Goal: Task Accomplishment & Management: Use online tool/utility

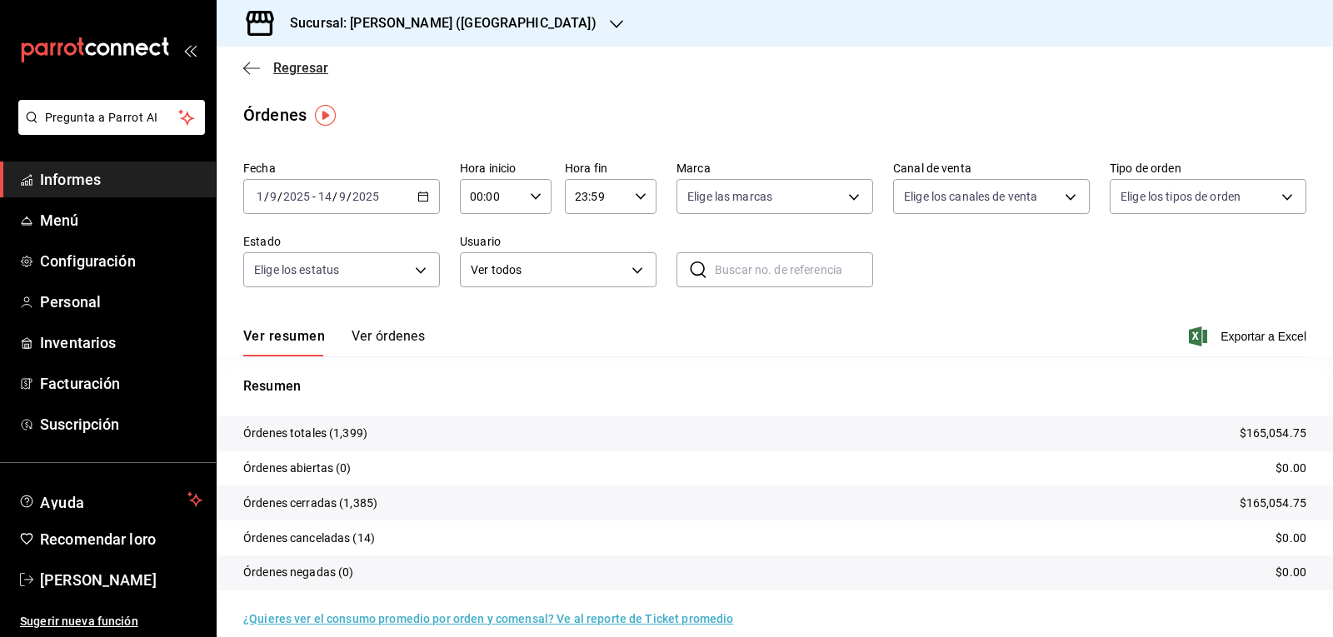
click at [309, 72] on font "Regresar" at bounding box center [300, 68] width 55 height 16
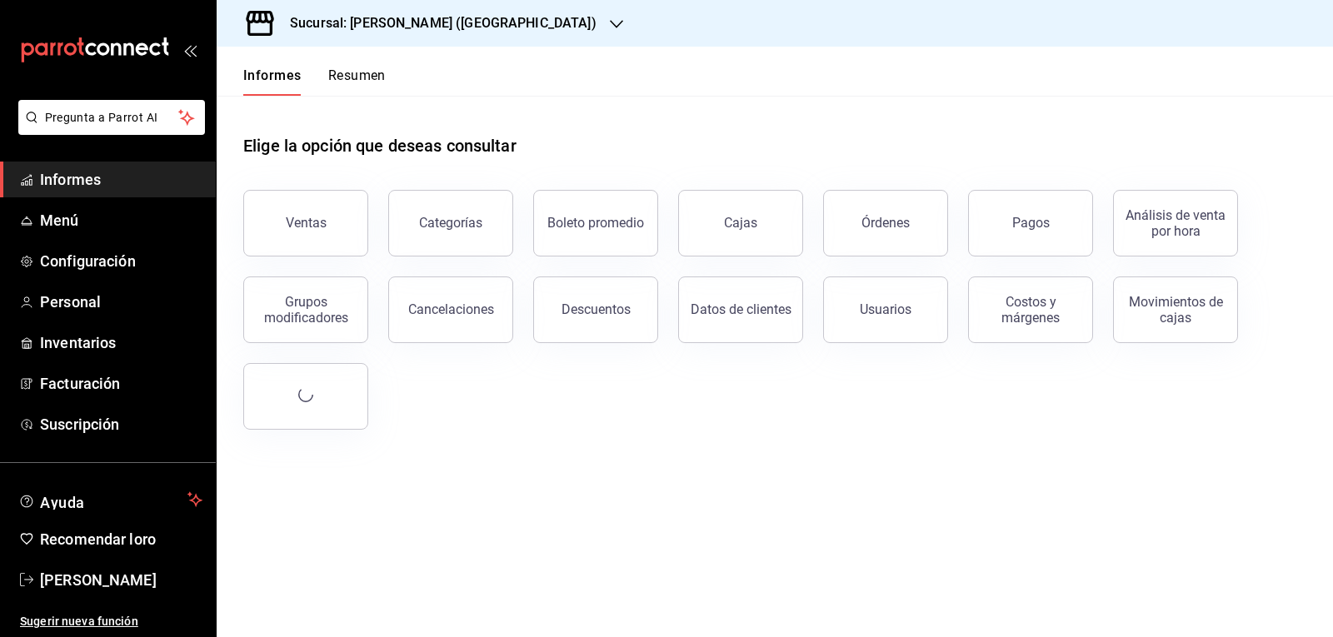
drag, startPoint x: 303, startPoint y: 250, endPoint x: 351, endPoint y: 267, distance: 50.3
click at [304, 248] on button "Ventas" at bounding box center [305, 223] width 125 height 67
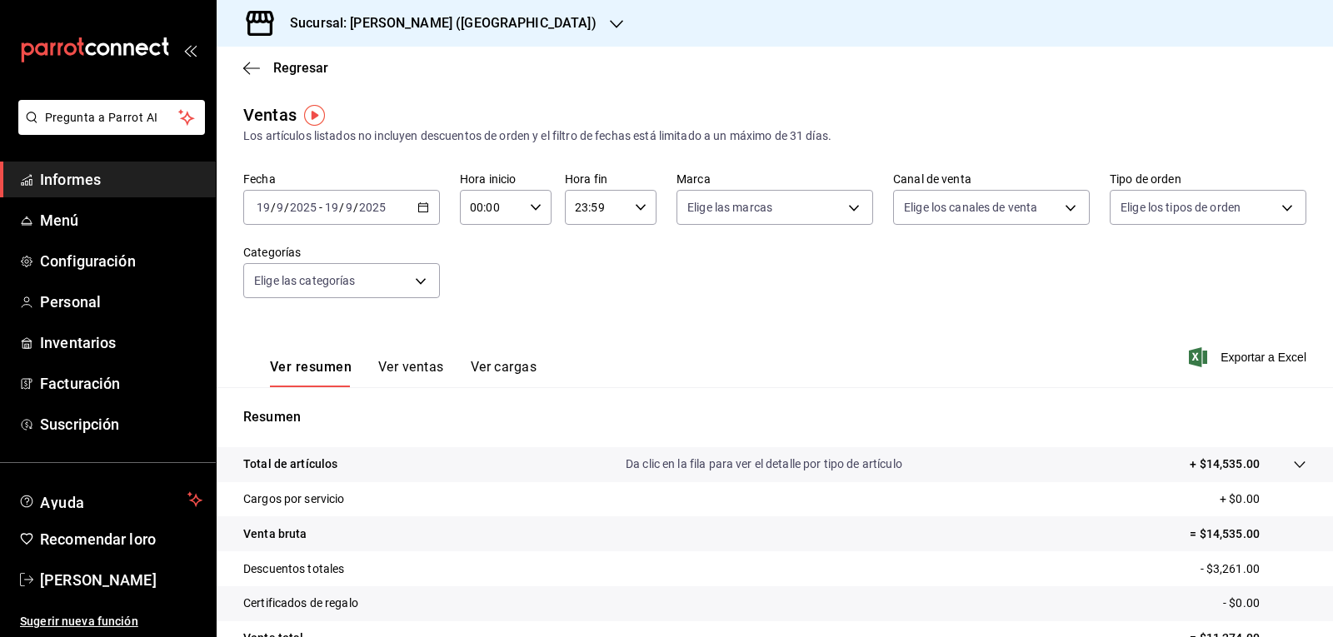
click at [425, 207] on \(Stroke\) "button" at bounding box center [423, 207] width 10 height 9
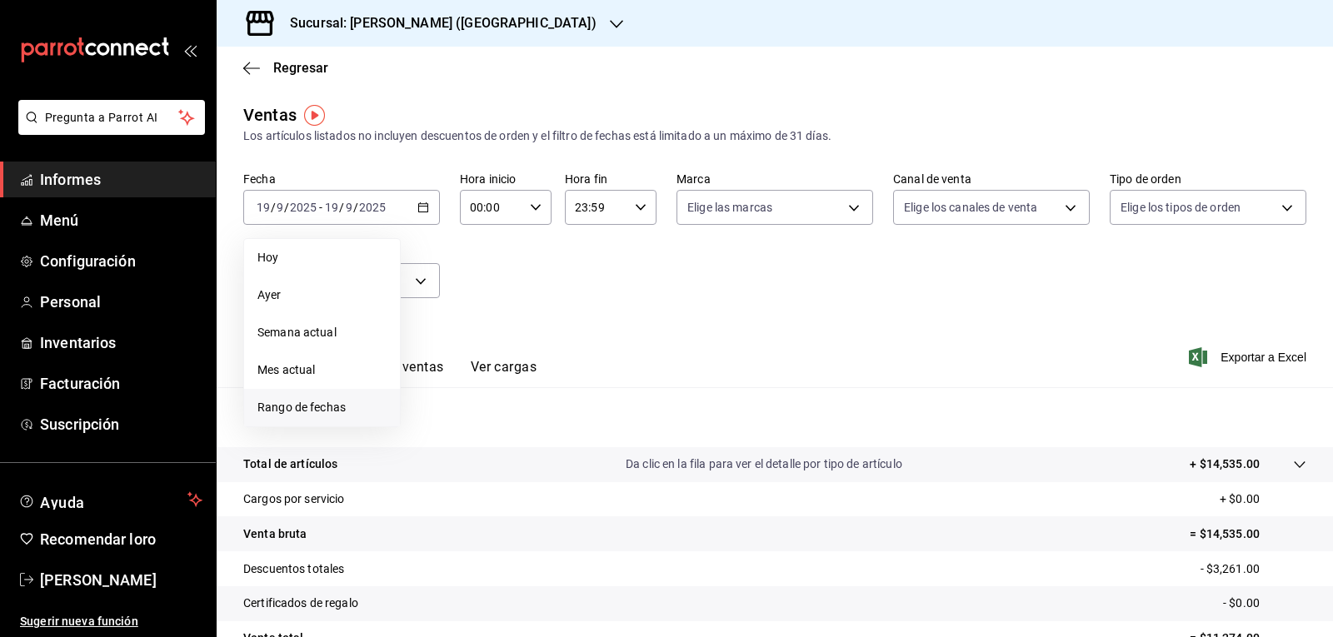
click at [345, 408] on font "Rango de fechas" at bounding box center [301, 407] width 88 height 13
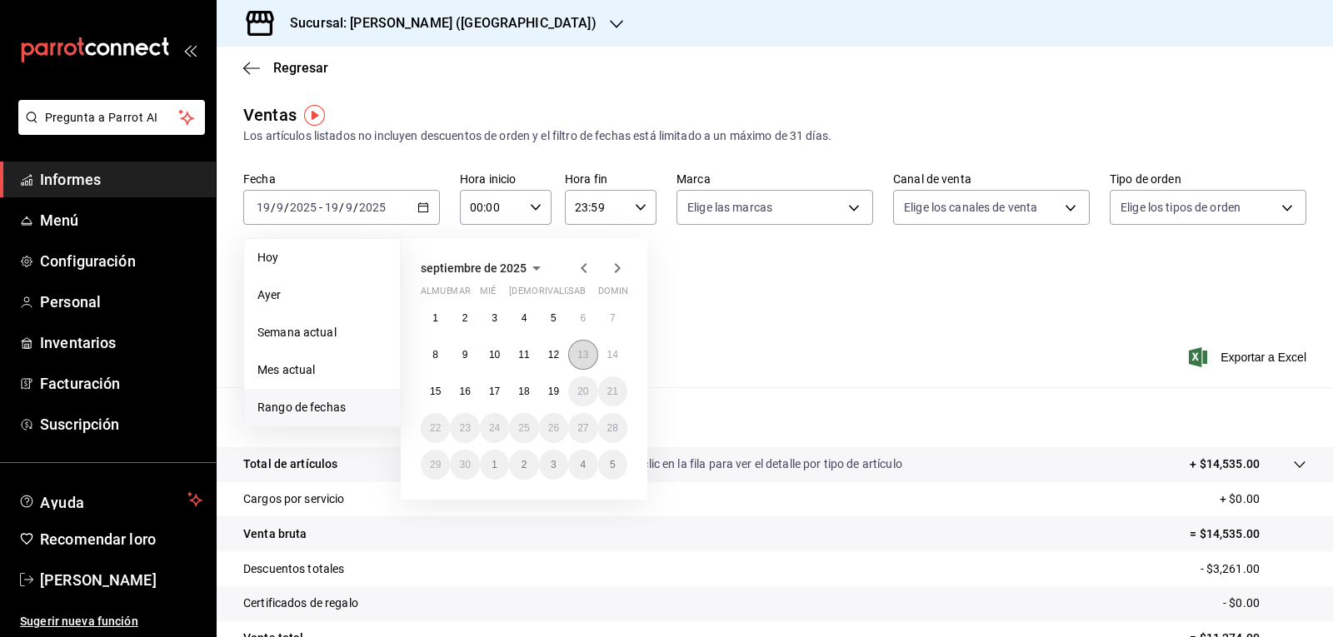
click at [590, 359] on button "13" at bounding box center [582, 355] width 29 height 30
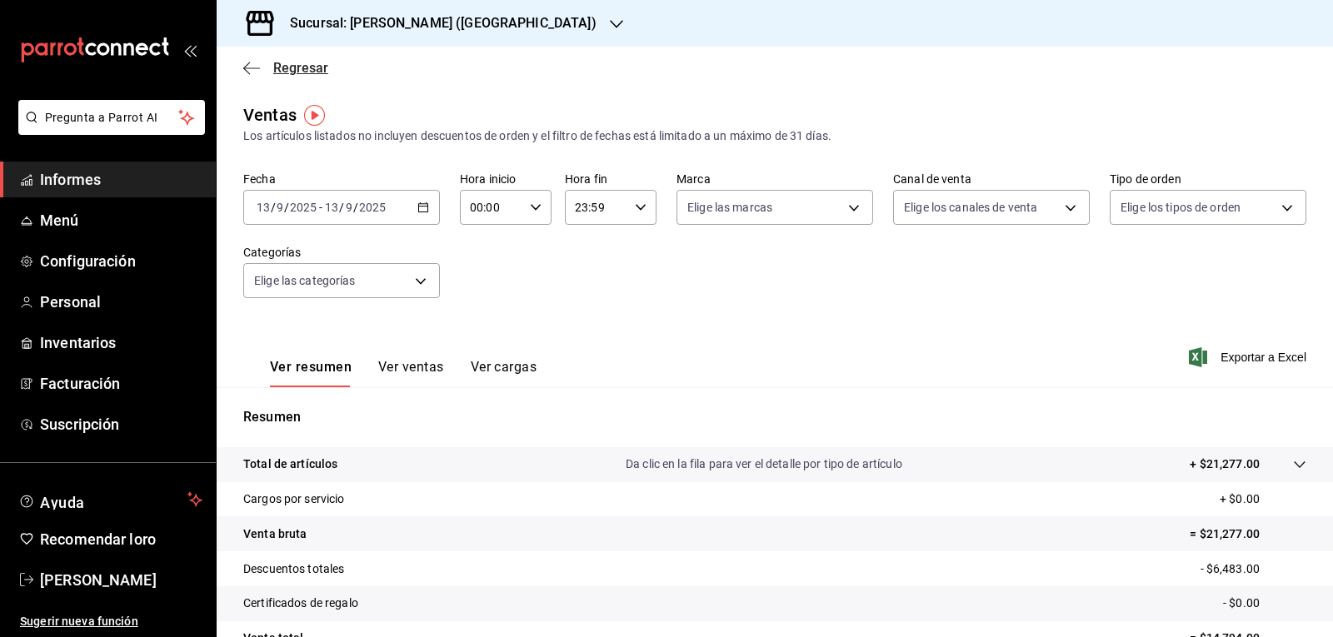
click at [306, 65] on font "Regresar" at bounding box center [300, 68] width 55 height 16
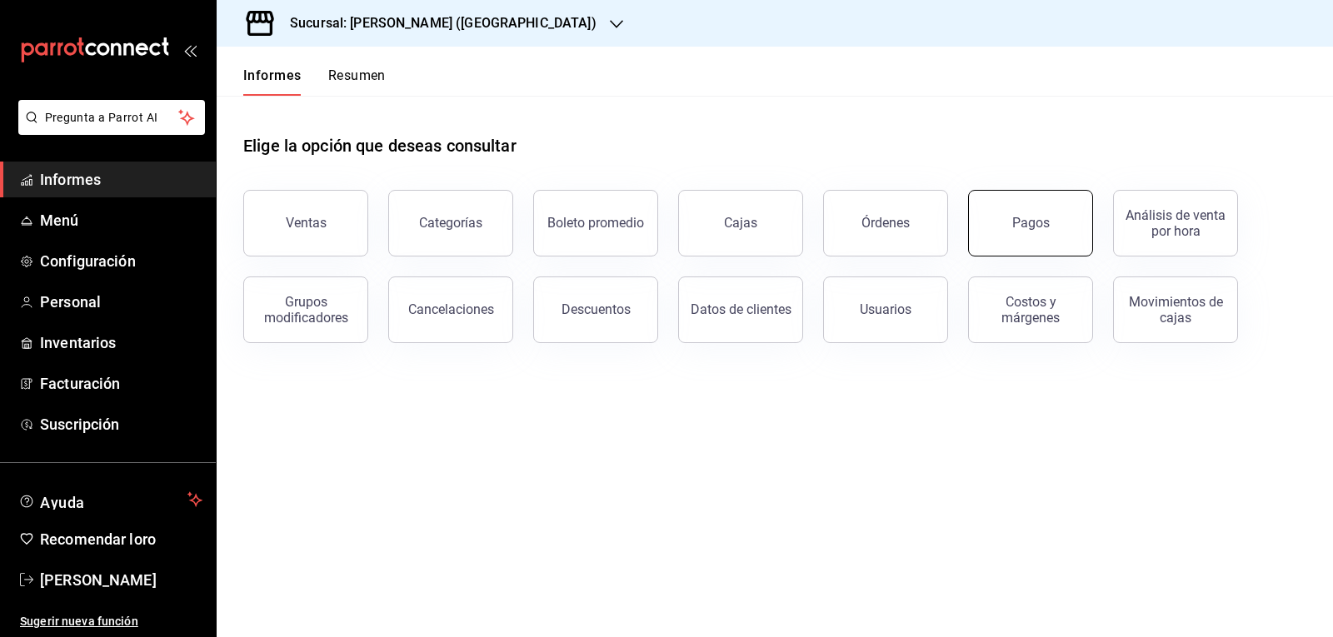
click at [1000, 219] on button "Pagos" at bounding box center [1030, 223] width 125 height 67
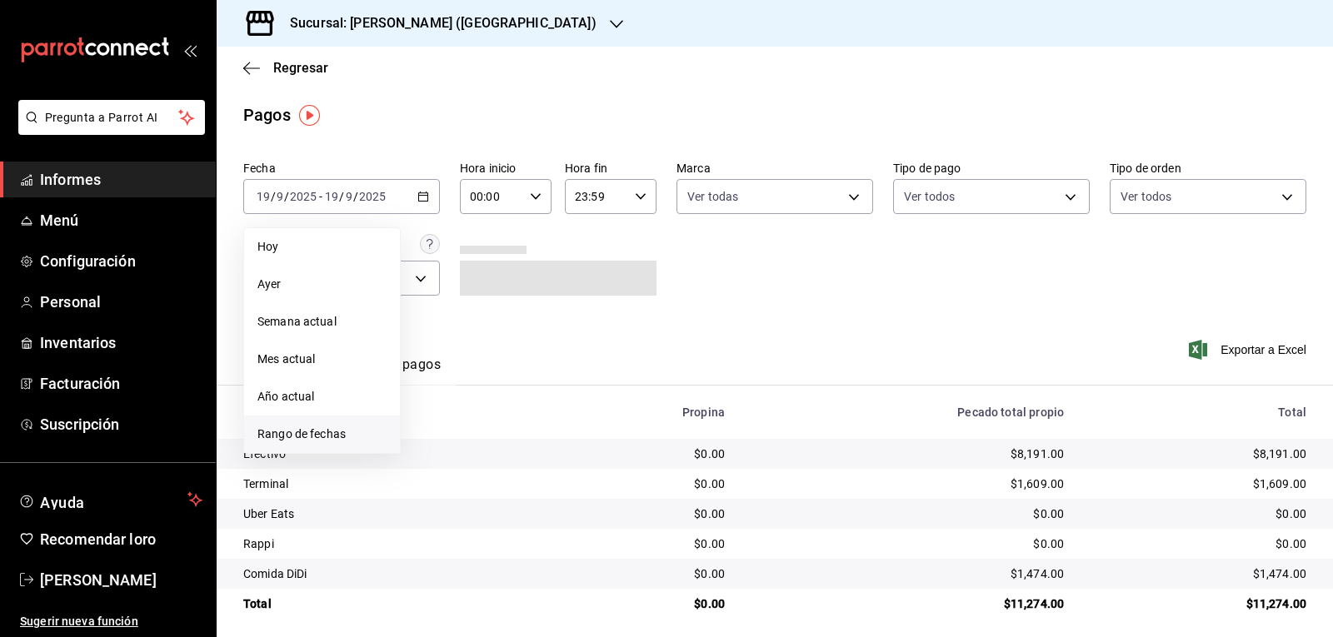
click at [360, 437] on span "Rango de fechas" at bounding box center [321, 434] width 129 height 17
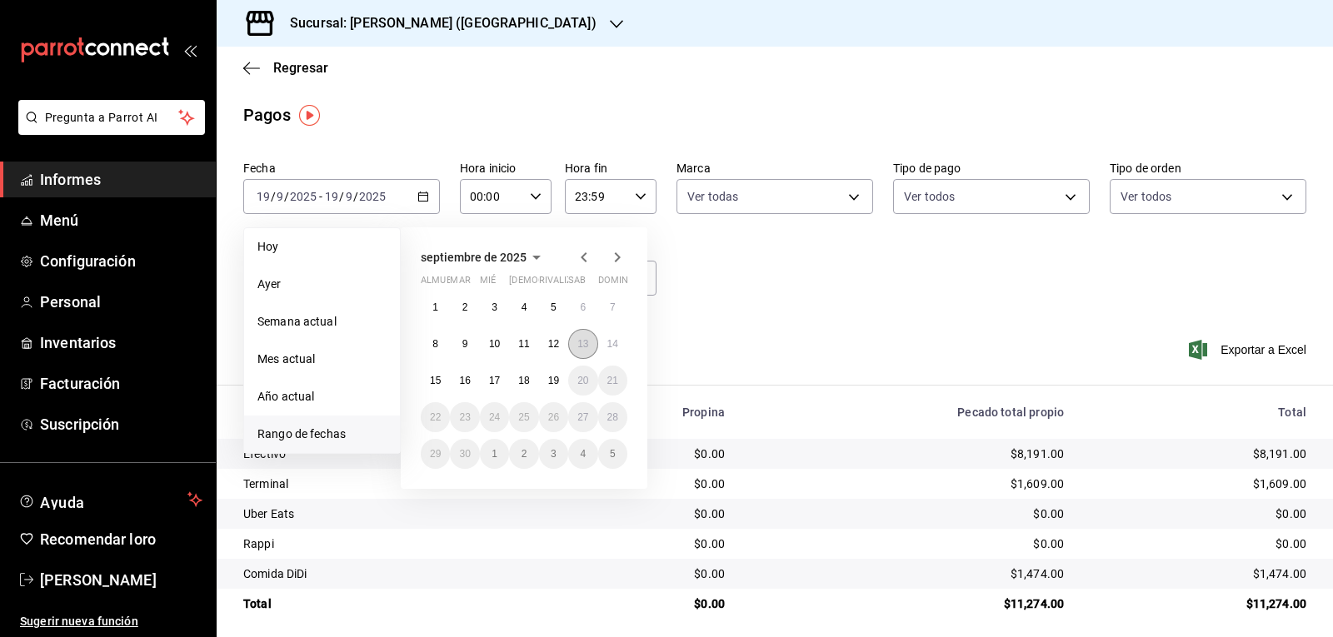
click at [581, 347] on font "13" at bounding box center [582, 344] width 11 height 12
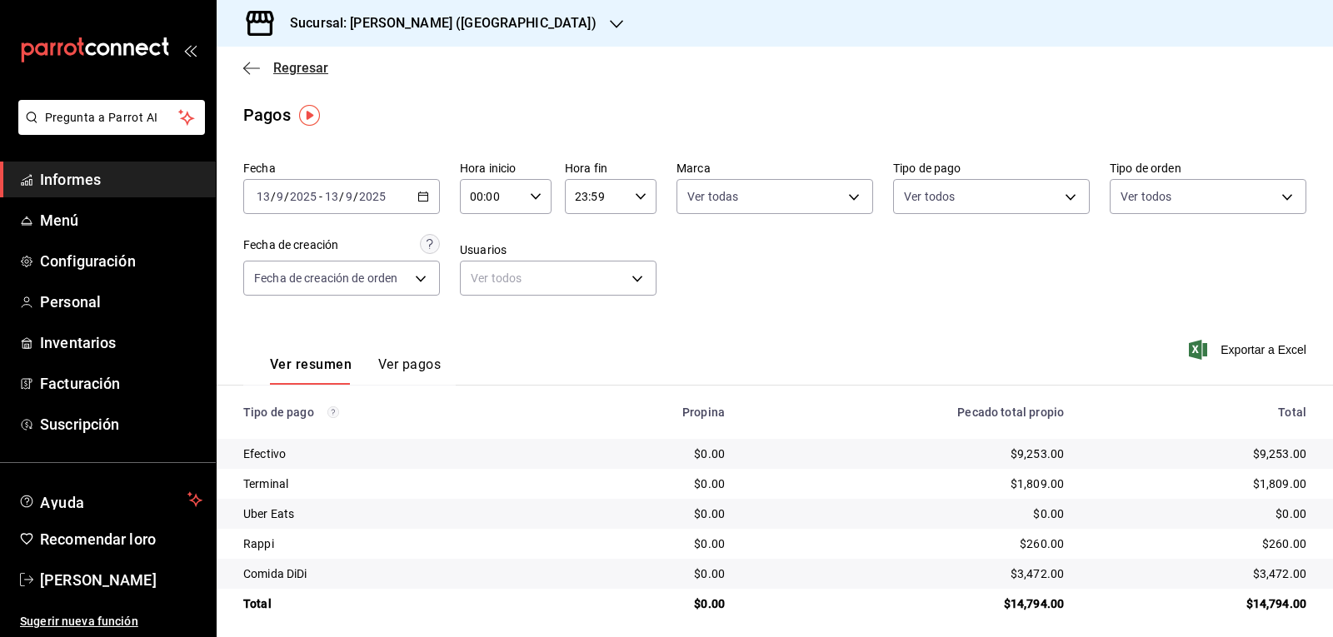
click at [290, 61] on font "Regresar" at bounding box center [300, 68] width 55 height 16
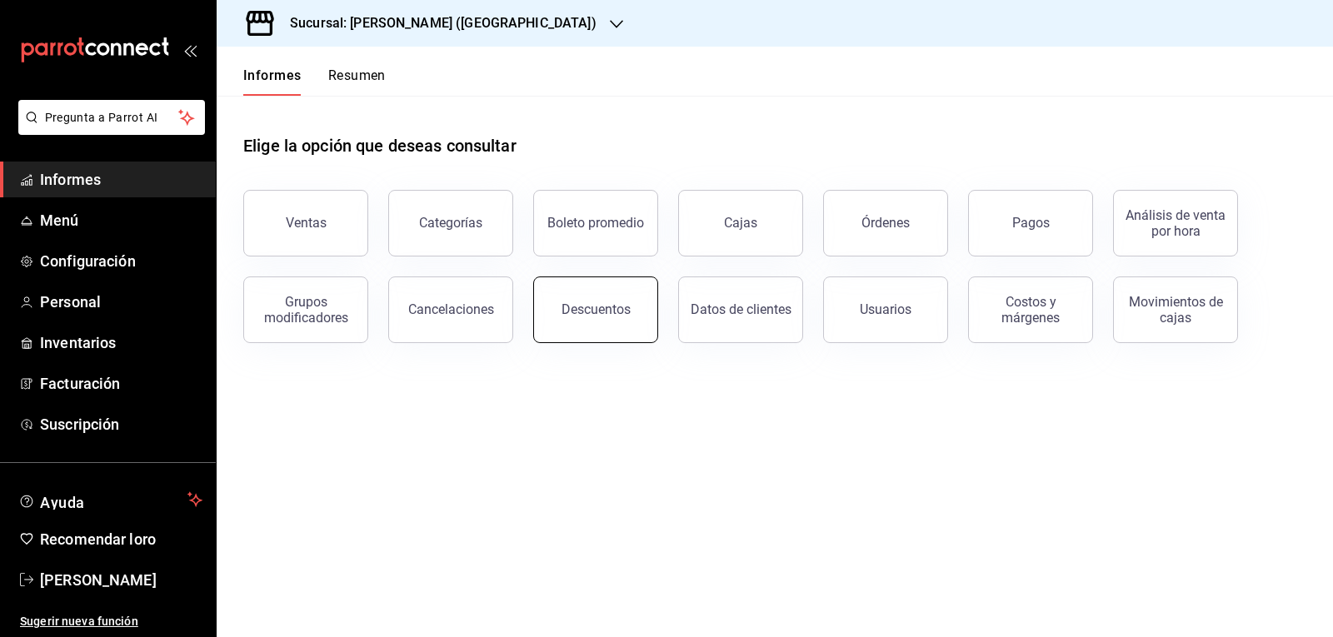
click at [565, 315] on font "Descuentos" at bounding box center [595, 310] width 69 height 16
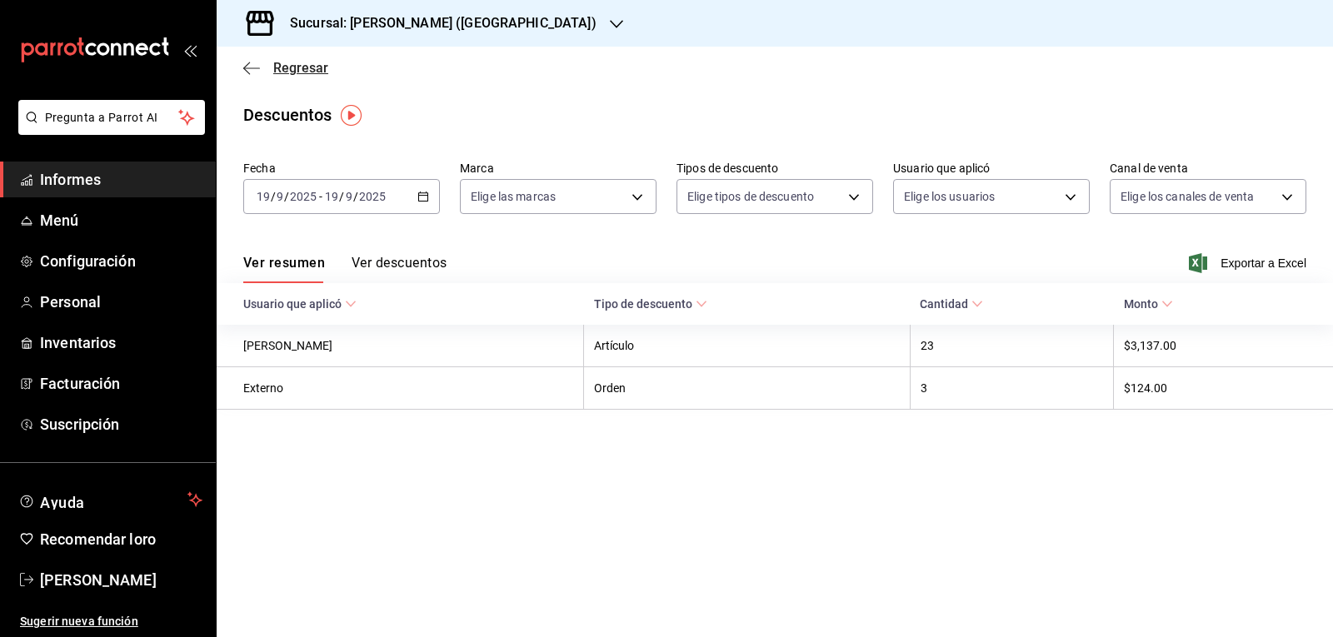
click at [291, 72] on font "Regresar" at bounding box center [300, 68] width 55 height 16
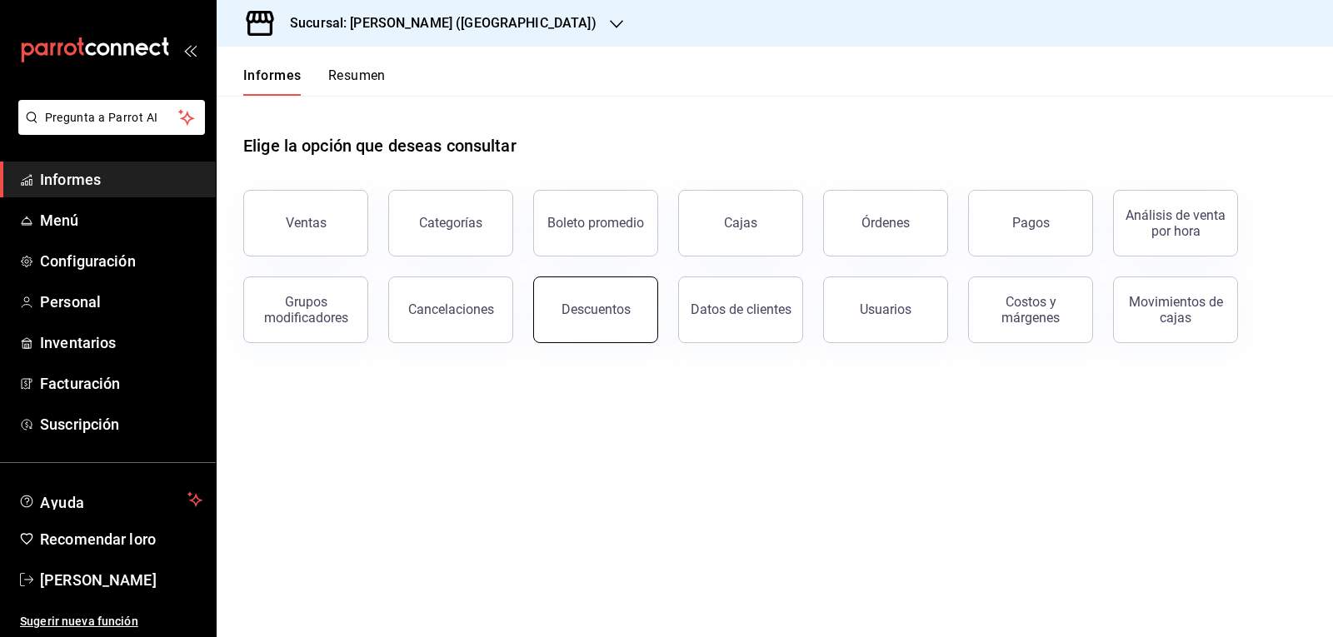
click at [565, 307] on font "Descuentos" at bounding box center [595, 310] width 69 height 16
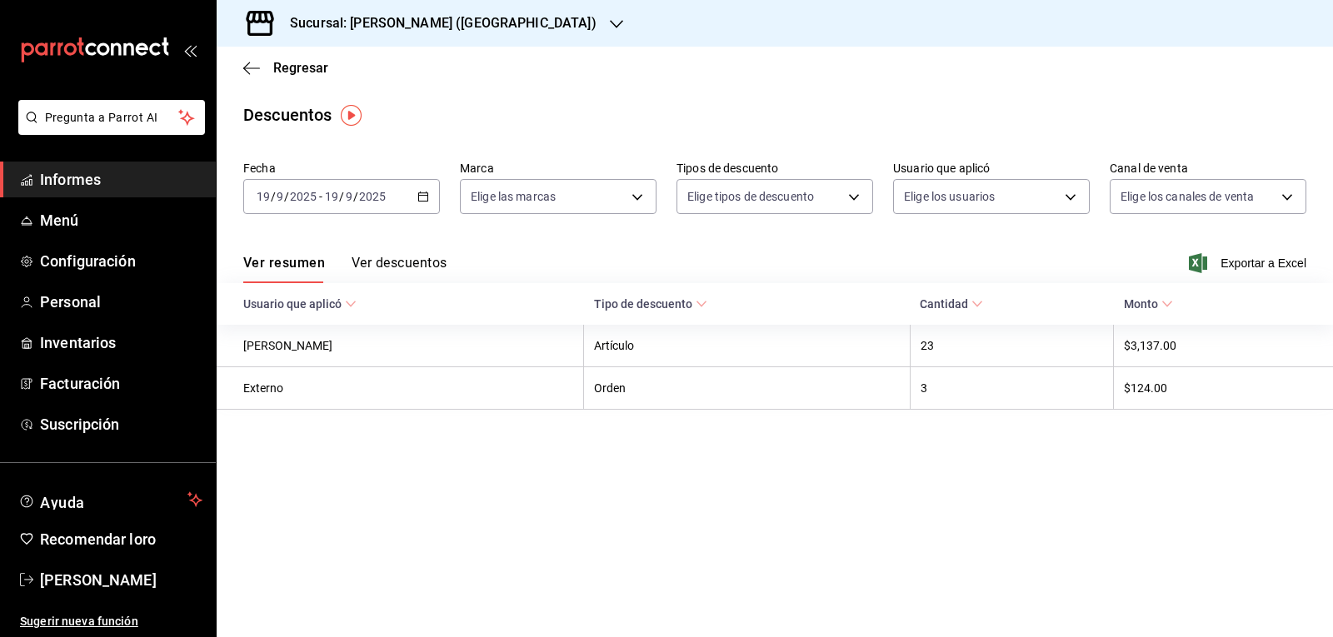
click at [419, 192] on icon "button" at bounding box center [423, 197] width 12 height 12
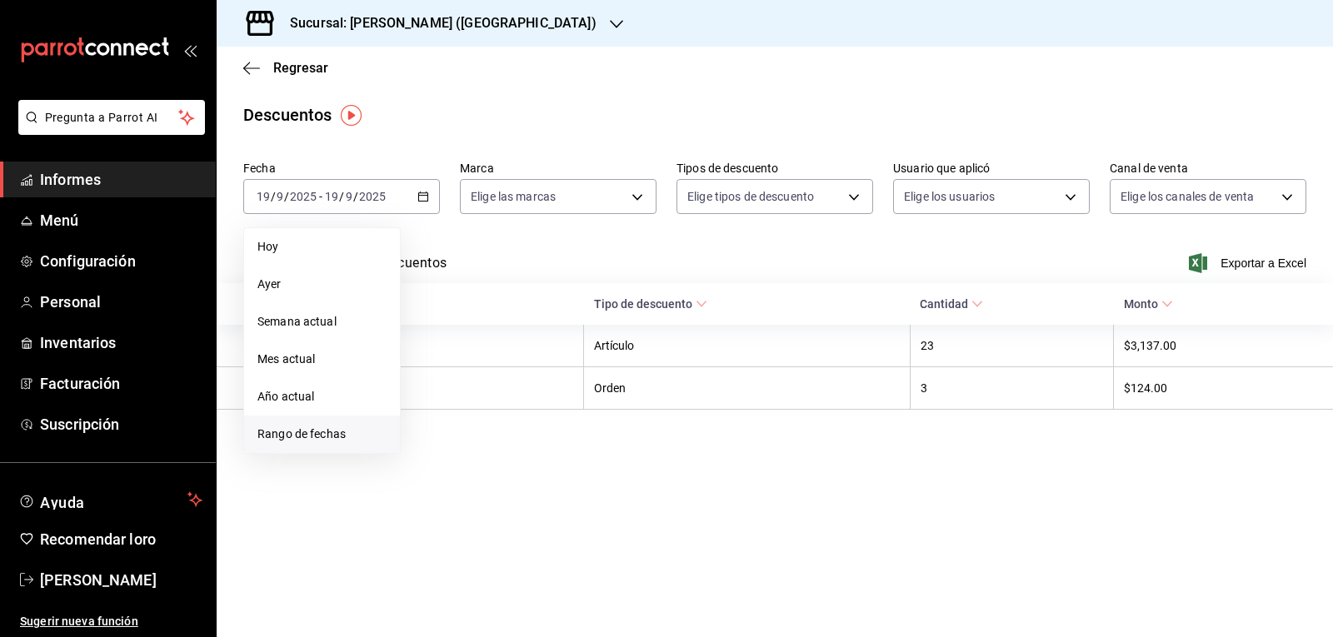
click at [328, 437] on font "Rango de fechas" at bounding box center [301, 433] width 88 height 13
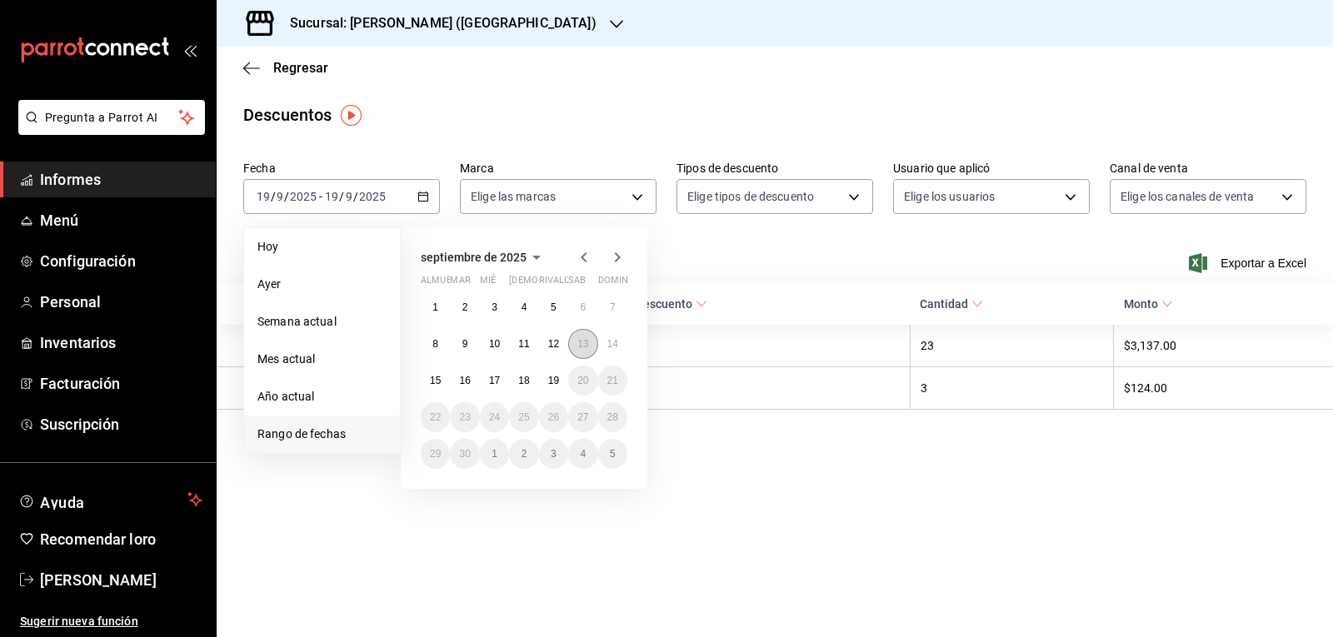
click at [590, 346] on button "13" at bounding box center [582, 344] width 29 height 30
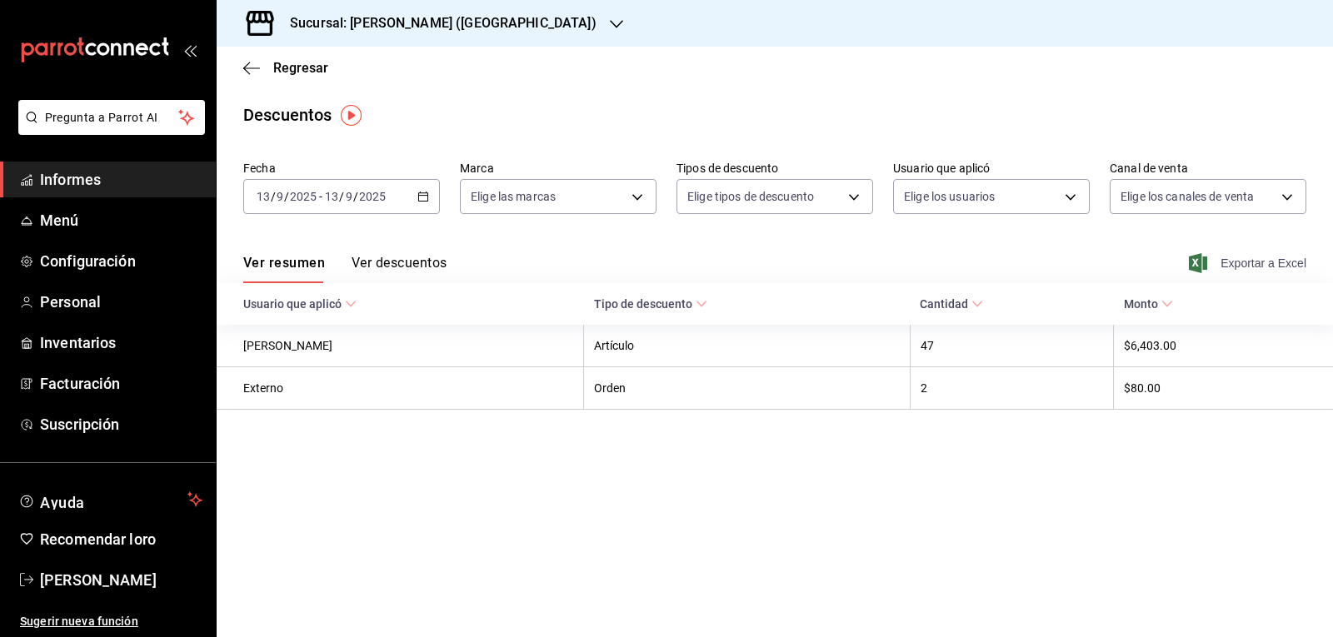
click at [1247, 263] on font "Exportar a Excel" at bounding box center [1263, 263] width 86 height 13
click at [296, 72] on font "Regresar" at bounding box center [300, 68] width 55 height 16
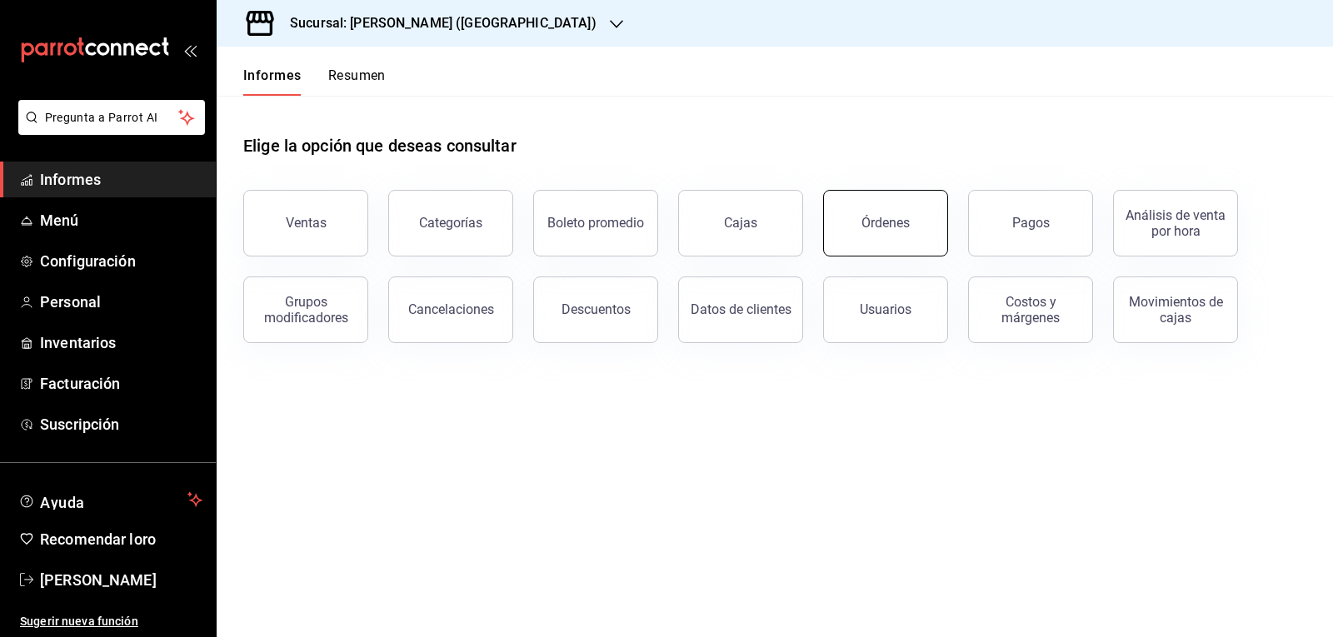
click at [866, 227] on font "Órdenes" at bounding box center [885, 223] width 48 height 16
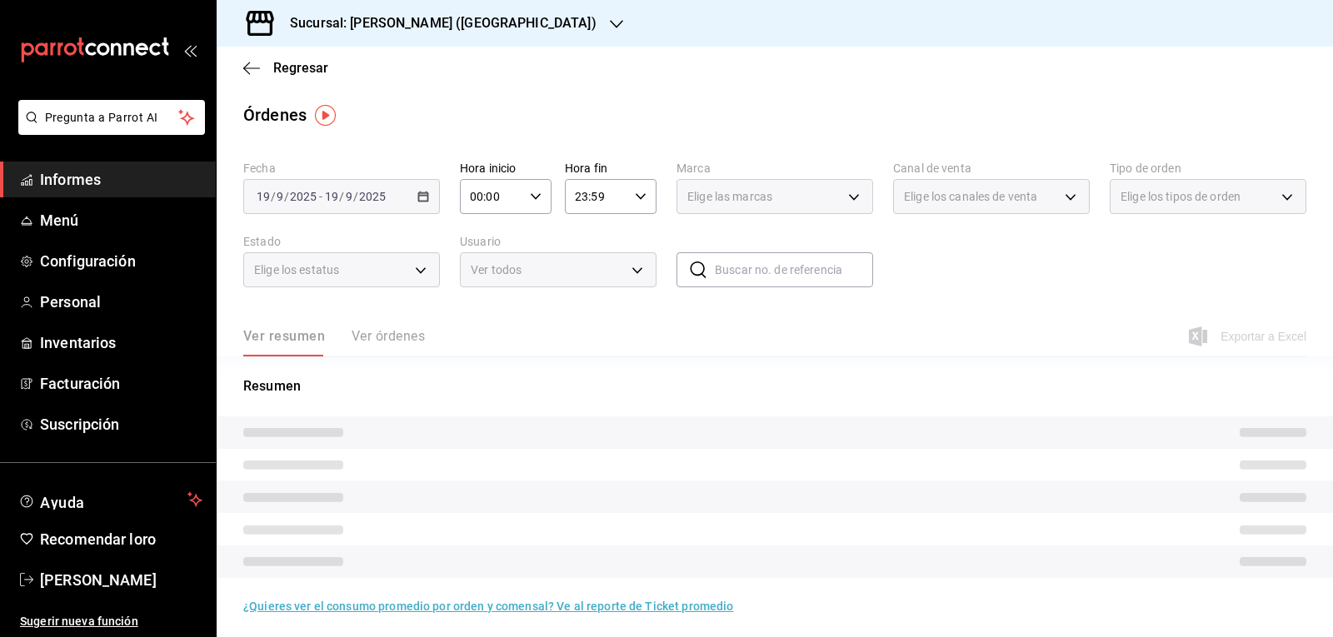
click at [610, 26] on icon "button" at bounding box center [616, 24] width 13 height 8
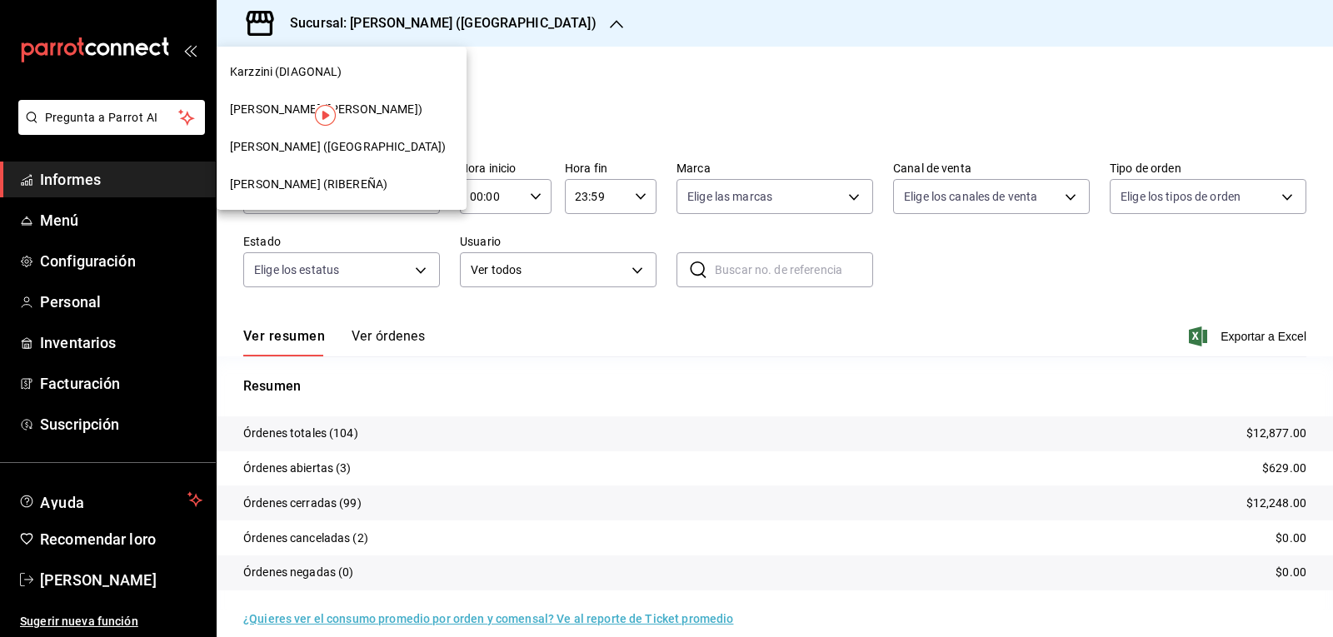
click at [355, 107] on font "[PERSON_NAME] ([PERSON_NAME])" at bounding box center [326, 108] width 192 height 13
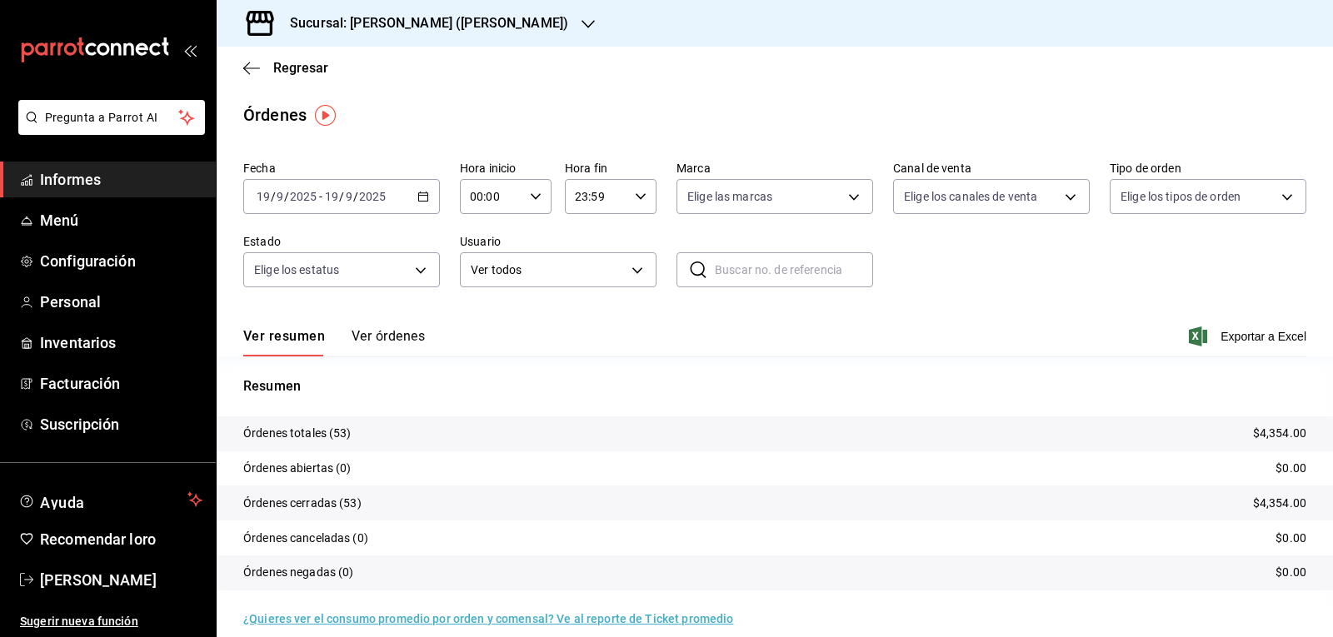
click at [420, 202] on \(Stroke\) "button" at bounding box center [423, 196] width 10 height 9
click at [316, 427] on font "Rango de fechas" at bounding box center [301, 433] width 88 height 13
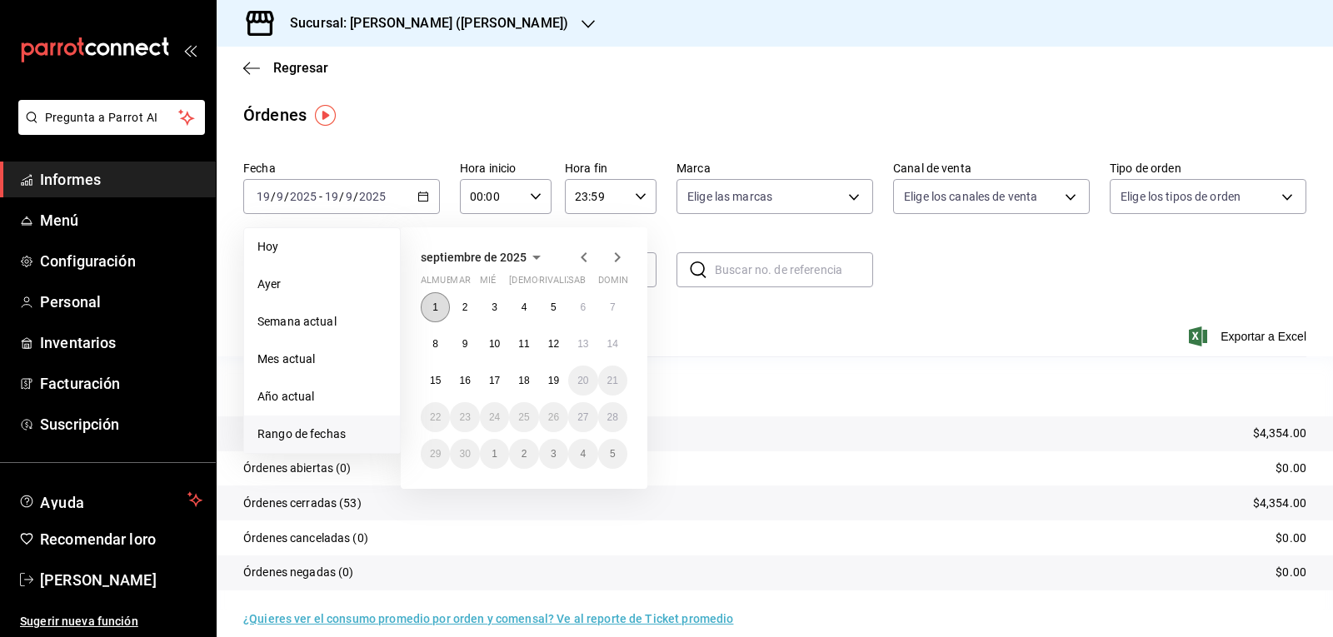
click at [442, 307] on button "1" at bounding box center [435, 307] width 29 height 30
click at [614, 347] on font "14" at bounding box center [612, 344] width 11 height 12
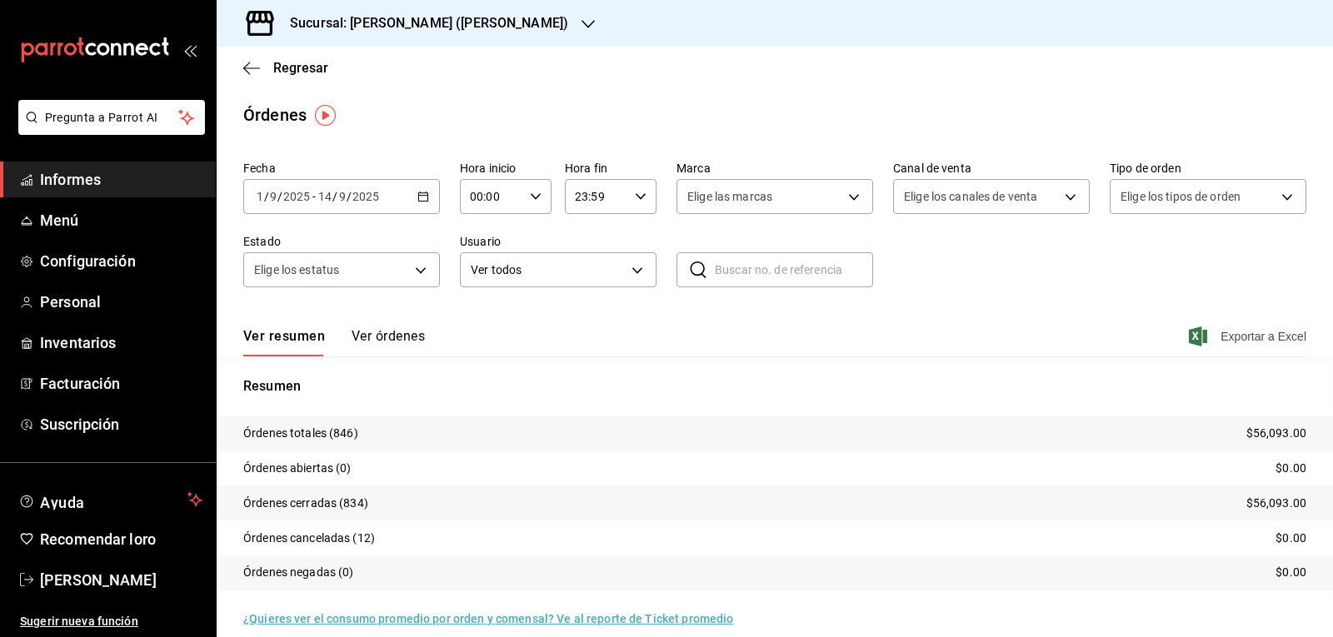
click at [1256, 331] on font "Exportar a Excel" at bounding box center [1263, 336] width 86 height 13
